Goal: Information Seeking & Learning: Learn about a topic

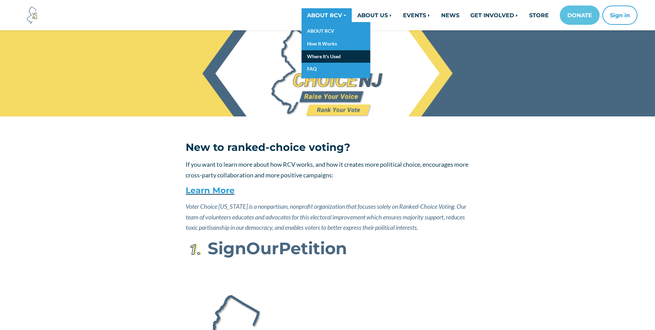
click at [325, 52] on link "Where It's Used" at bounding box center [336, 56] width 69 height 13
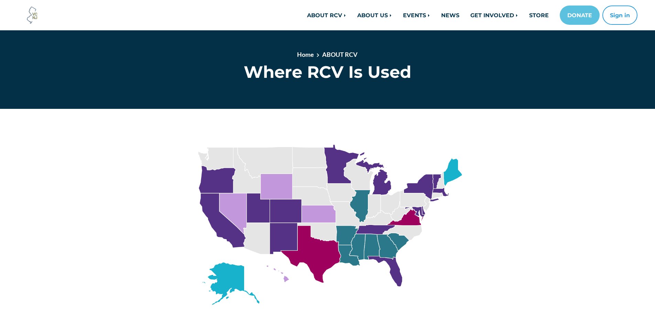
scroll to position [8, 0]
click at [419, 214] on img at bounding box center [328, 225] width 284 height 200
click at [414, 211] on img at bounding box center [328, 225] width 284 height 200
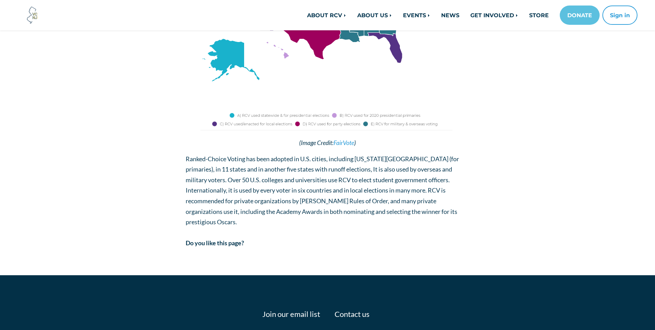
scroll to position [0, 0]
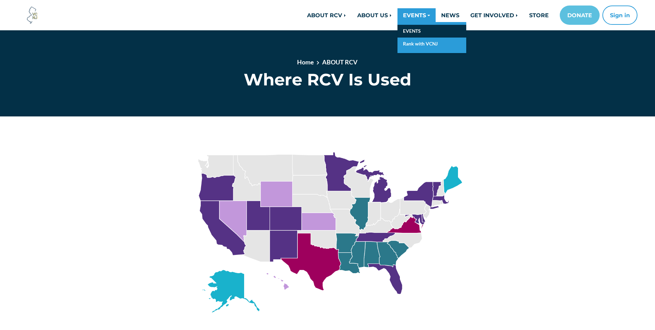
click at [418, 34] on link "EVENTS" at bounding box center [432, 31] width 69 height 13
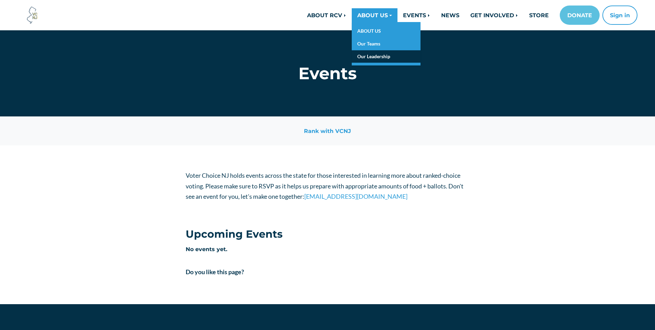
click at [367, 51] on link "Our Leadership" at bounding box center [386, 56] width 69 height 13
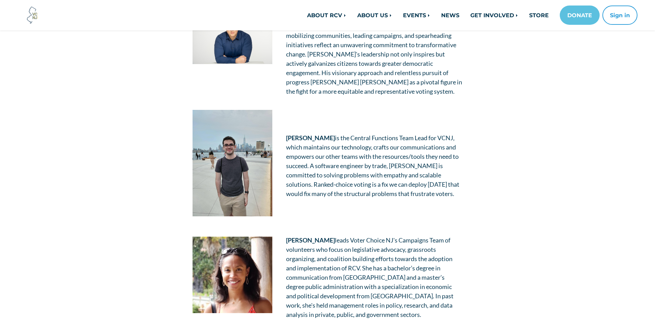
scroll to position [489, 0]
drag, startPoint x: 341, startPoint y: 228, endPoint x: 280, endPoint y: 229, distance: 60.9
click at [280, 229] on td "[PERSON_NAME] leads Voter Choice NJ's Campaigns Team of volunteers who focus on…" at bounding box center [374, 276] width 190 height 97
copy strong "[PERSON_NAME]"
click at [446, 16] on link "NEWS" at bounding box center [450, 15] width 29 height 14
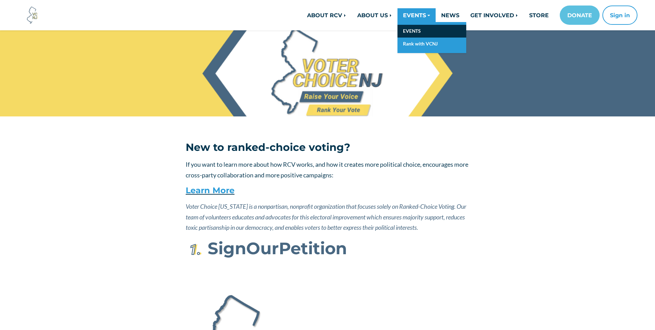
click at [418, 34] on link "EVENTS" at bounding box center [432, 31] width 69 height 13
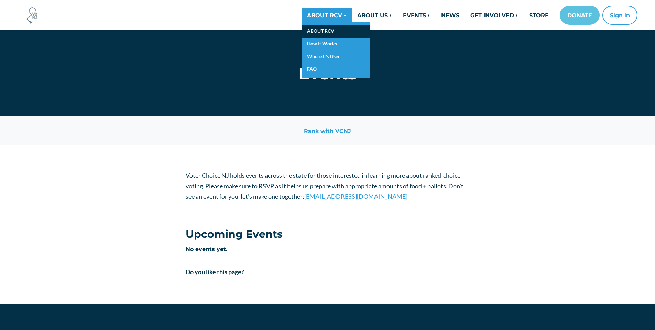
click at [324, 29] on link "ABOUT RCV" at bounding box center [336, 31] width 69 height 13
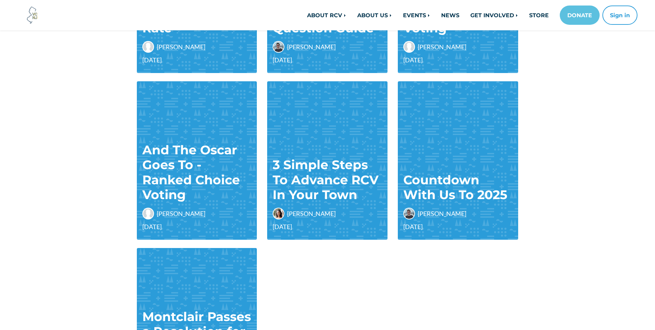
scroll to position [392, 0]
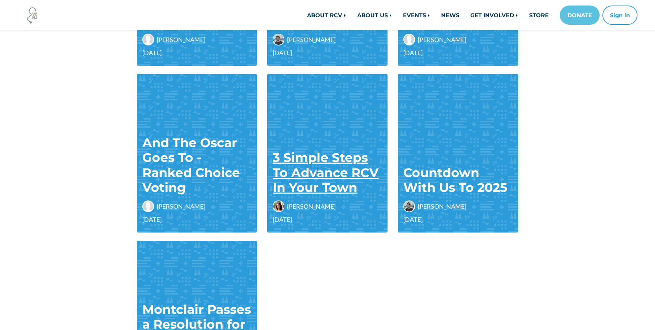
click at [325, 168] on link "3 Simple Steps To Advance RCV In Your Town" at bounding box center [326, 172] width 106 height 45
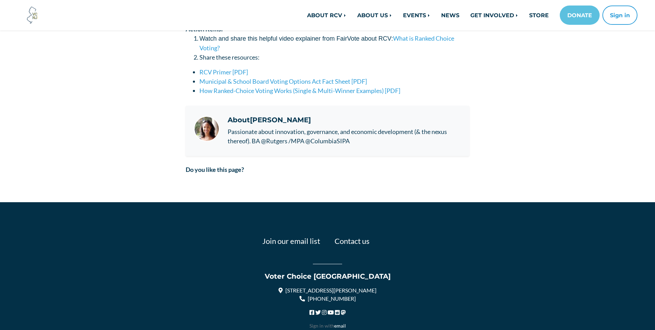
scroll to position [392, 0]
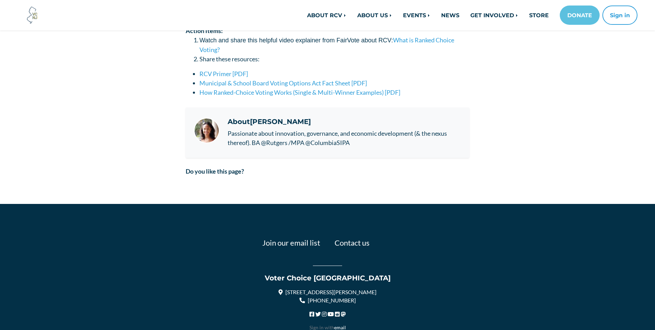
click at [213, 127] on img "Author info" at bounding box center [206, 130] width 25 height 25
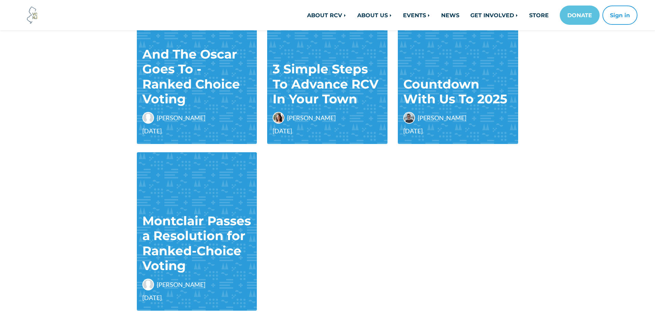
scroll to position [481, 0]
